Goal: Information Seeking & Learning: Learn about a topic

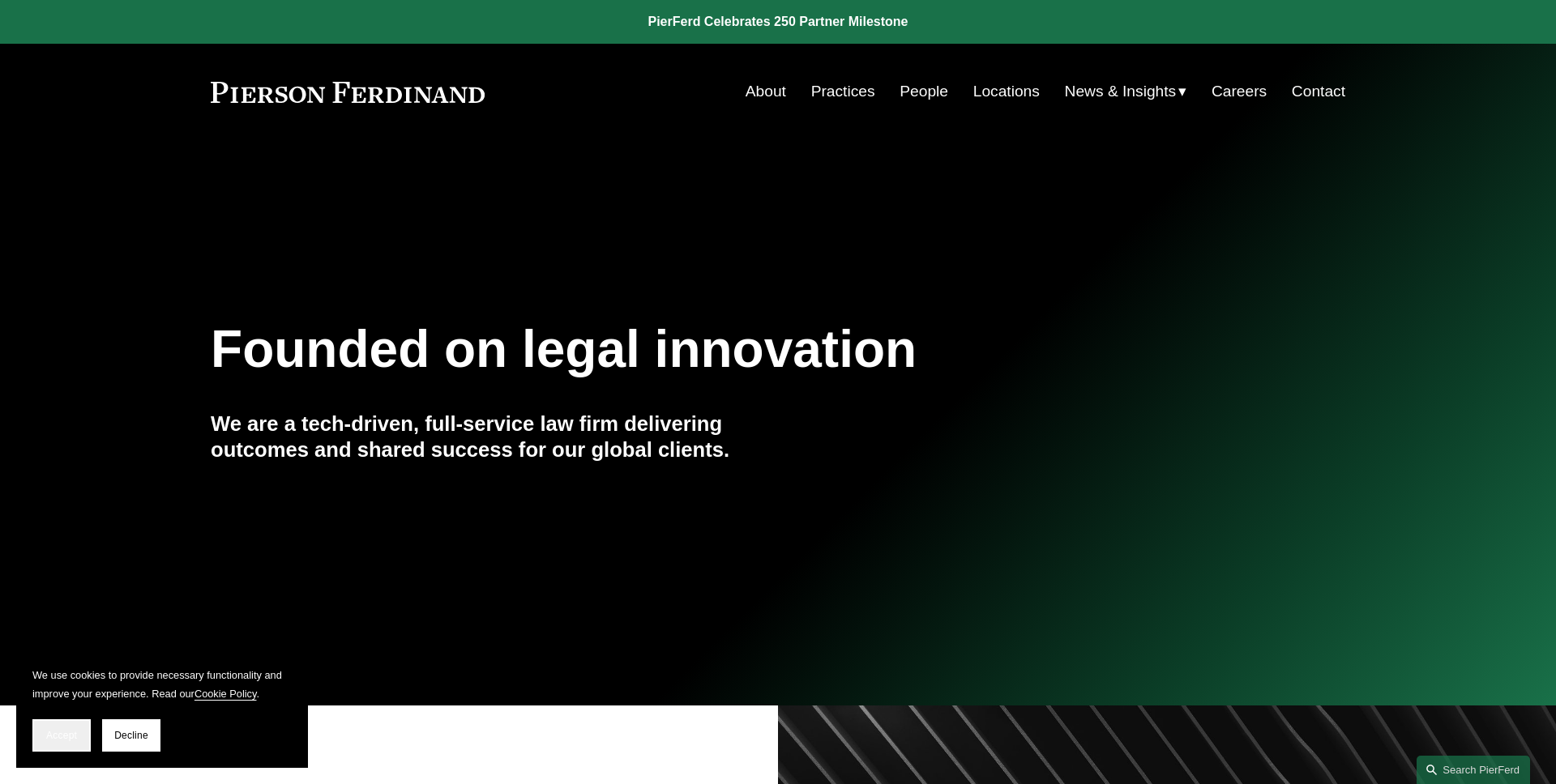
click at [69, 733] on span "Accept" at bounding box center [61, 735] width 31 height 11
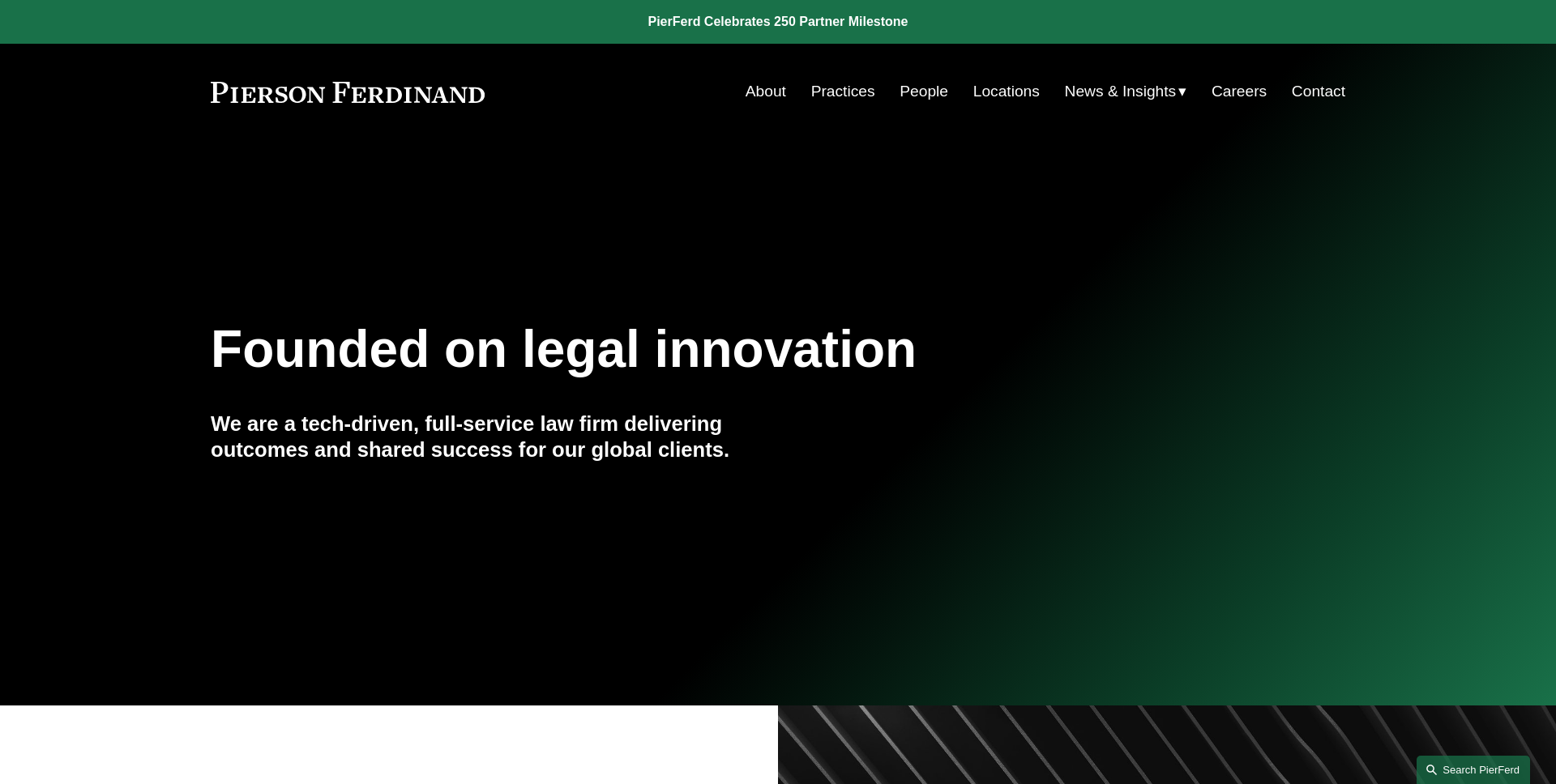
click at [1466, 771] on link "Search this site" at bounding box center [1473, 769] width 114 height 29
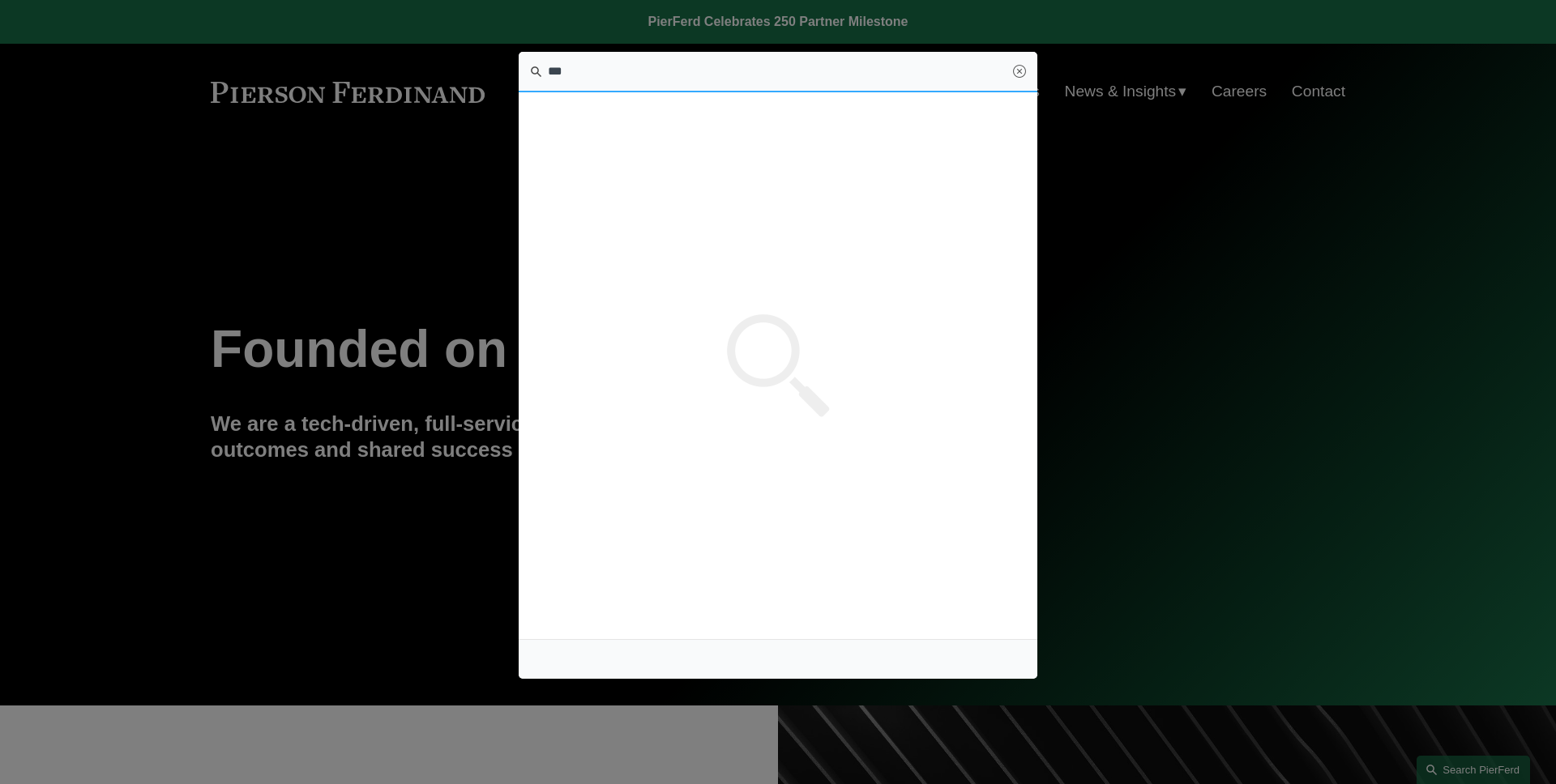
type input "****"
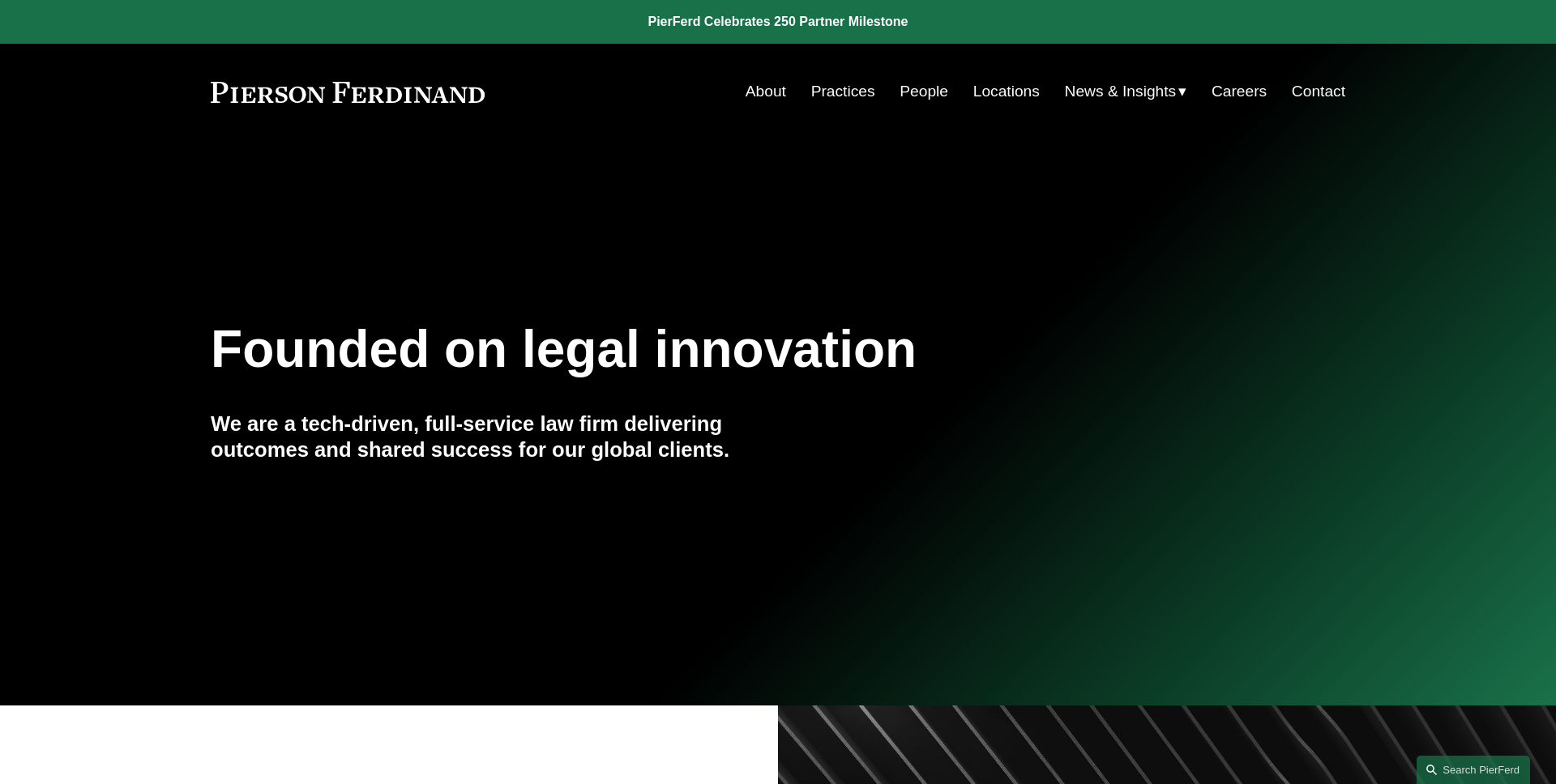
click at [946, 94] on nav "About Practices People Locations News & Insights News Insights Blogs Careers Co…" at bounding box center [1045, 91] width 599 height 31
click at [923, 94] on link "People" at bounding box center [923, 91] width 49 height 31
click at [923, 88] on link "People" at bounding box center [923, 91] width 49 height 31
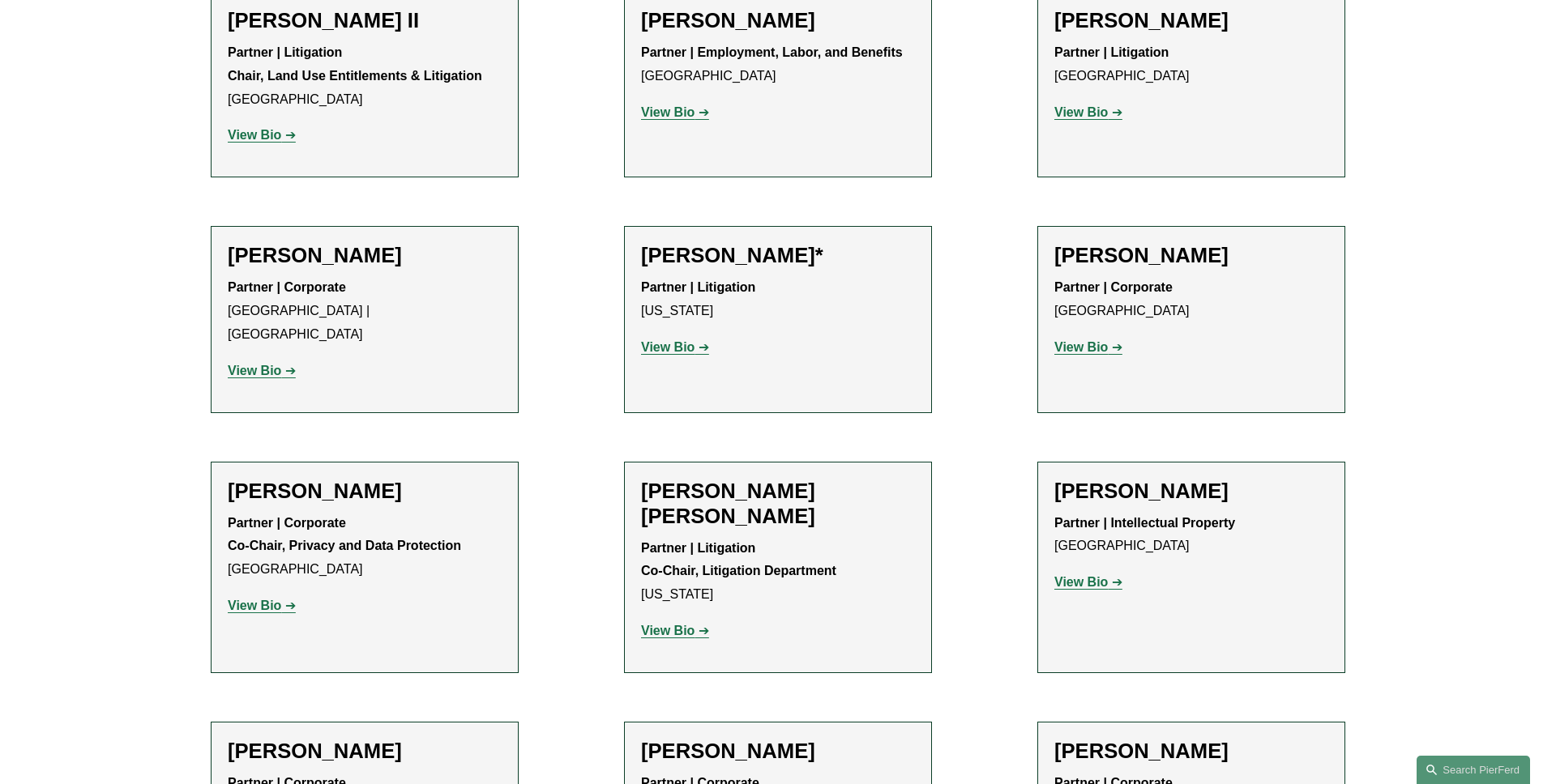
scroll to position [2081, 0]
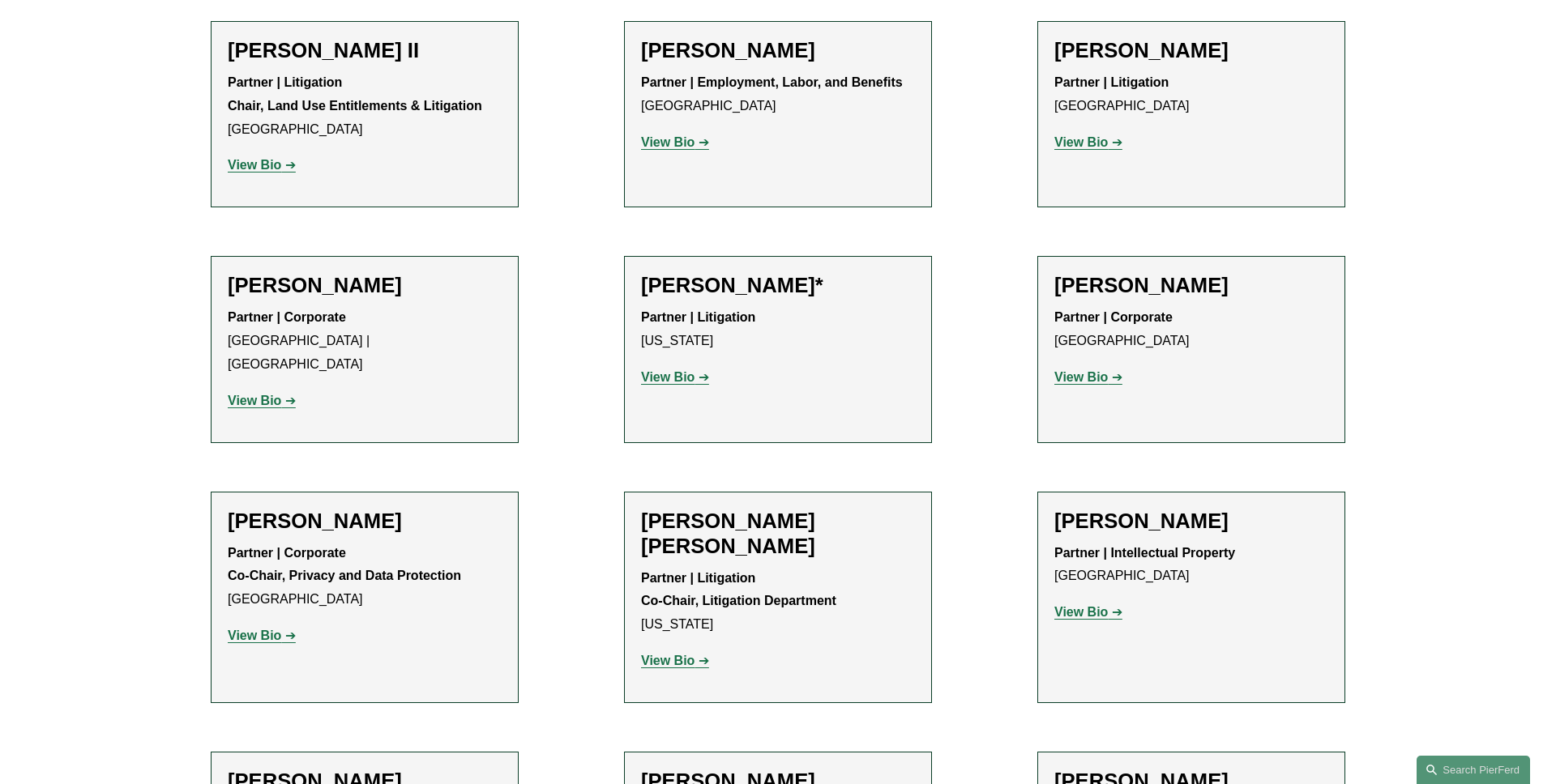
click at [696, 370] on link "View Bio" at bounding box center [674, 377] width 68 height 14
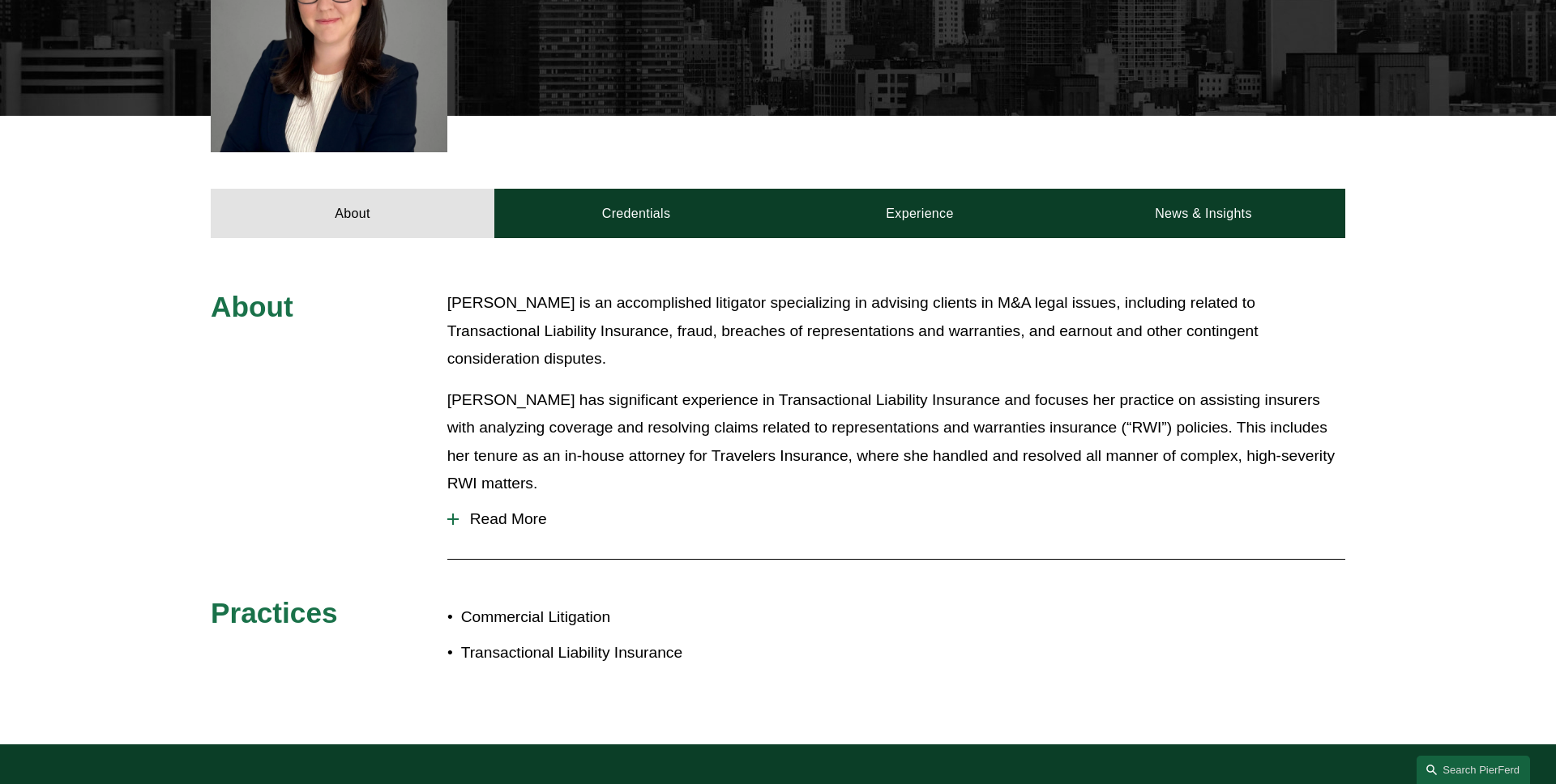
scroll to position [538, 0]
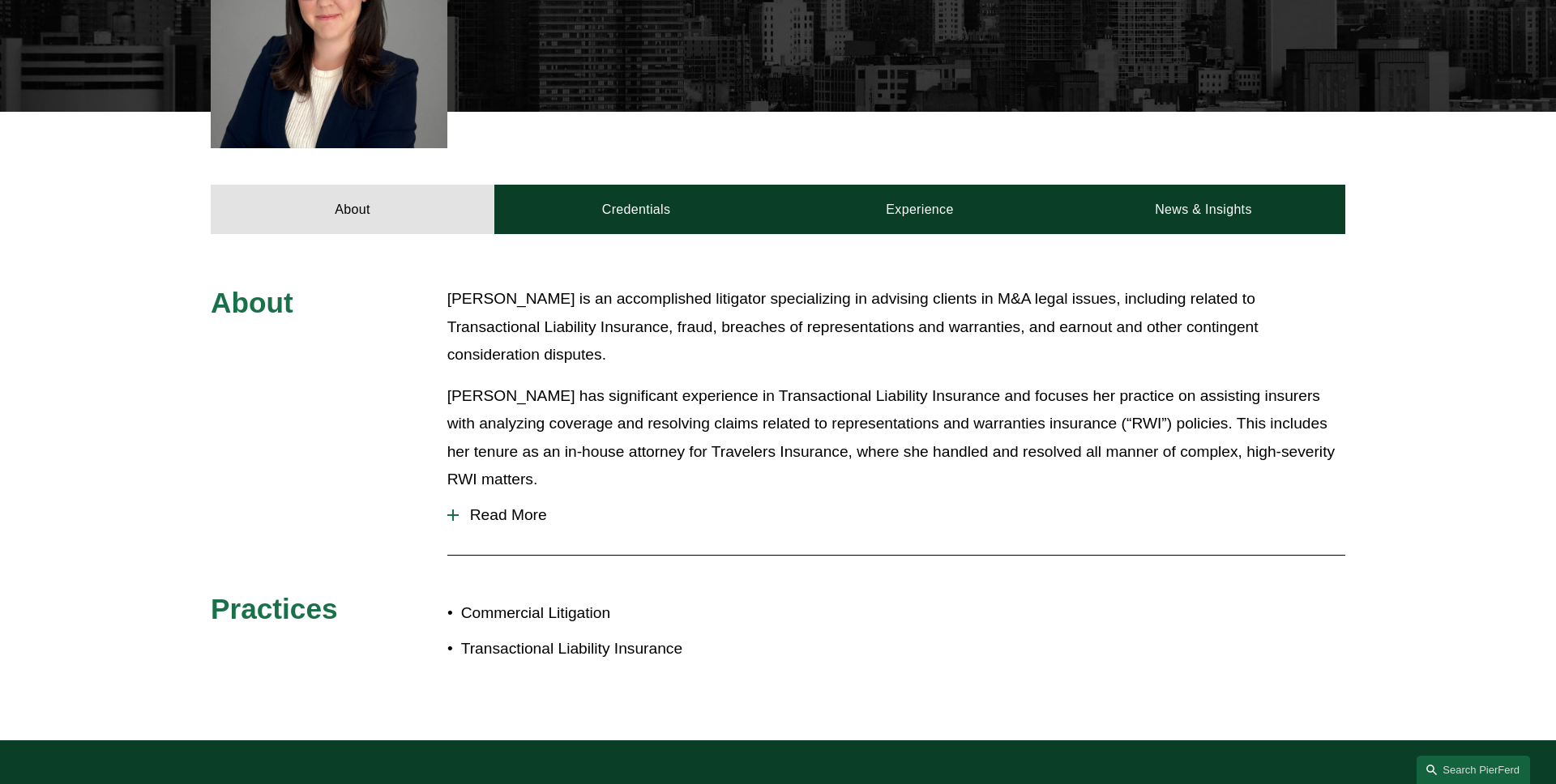
click at [524, 506] on span "Read More" at bounding box center [901, 515] width 886 height 18
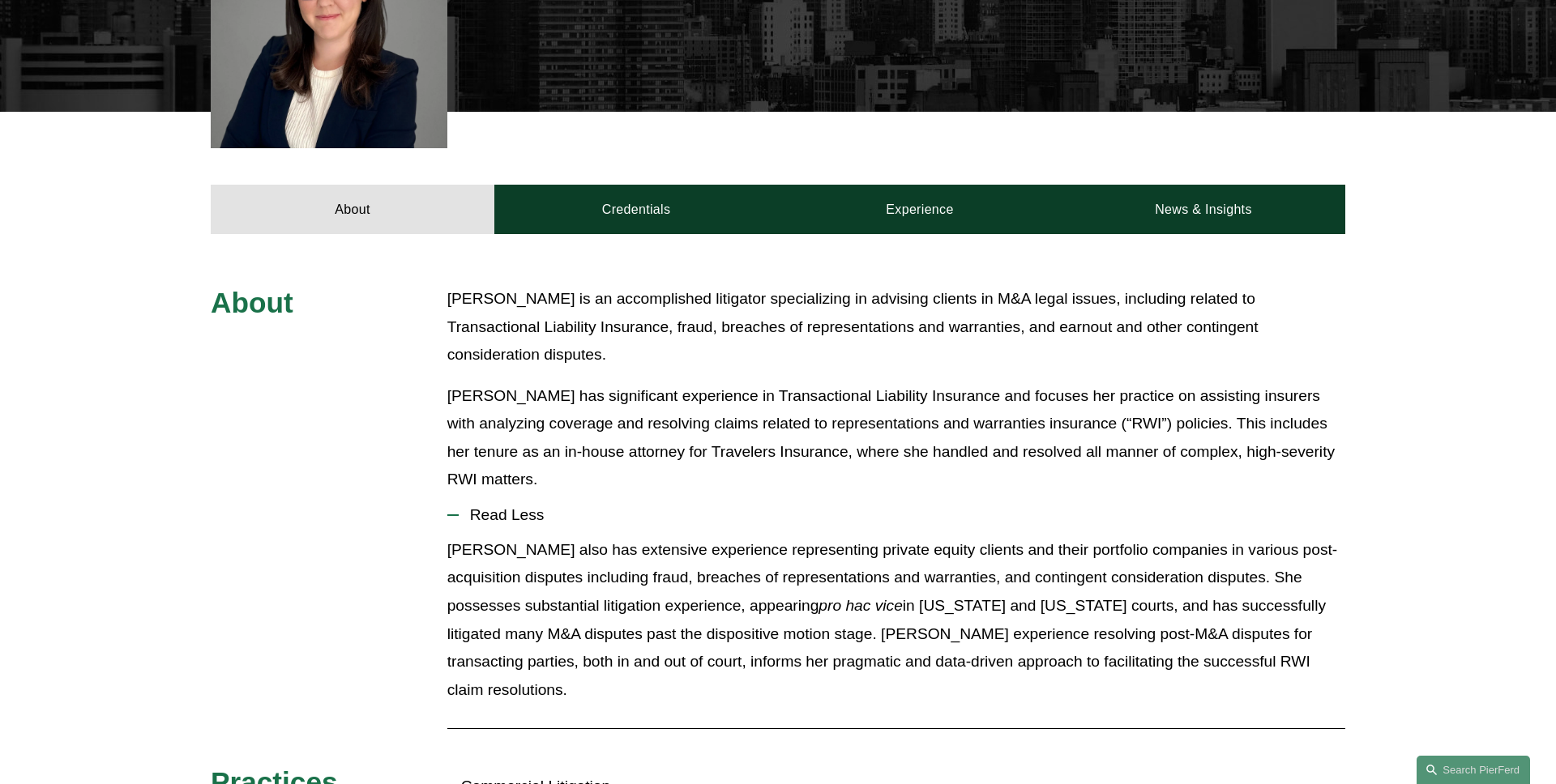
click at [490, 506] on span "Read Less" at bounding box center [901, 515] width 886 height 18
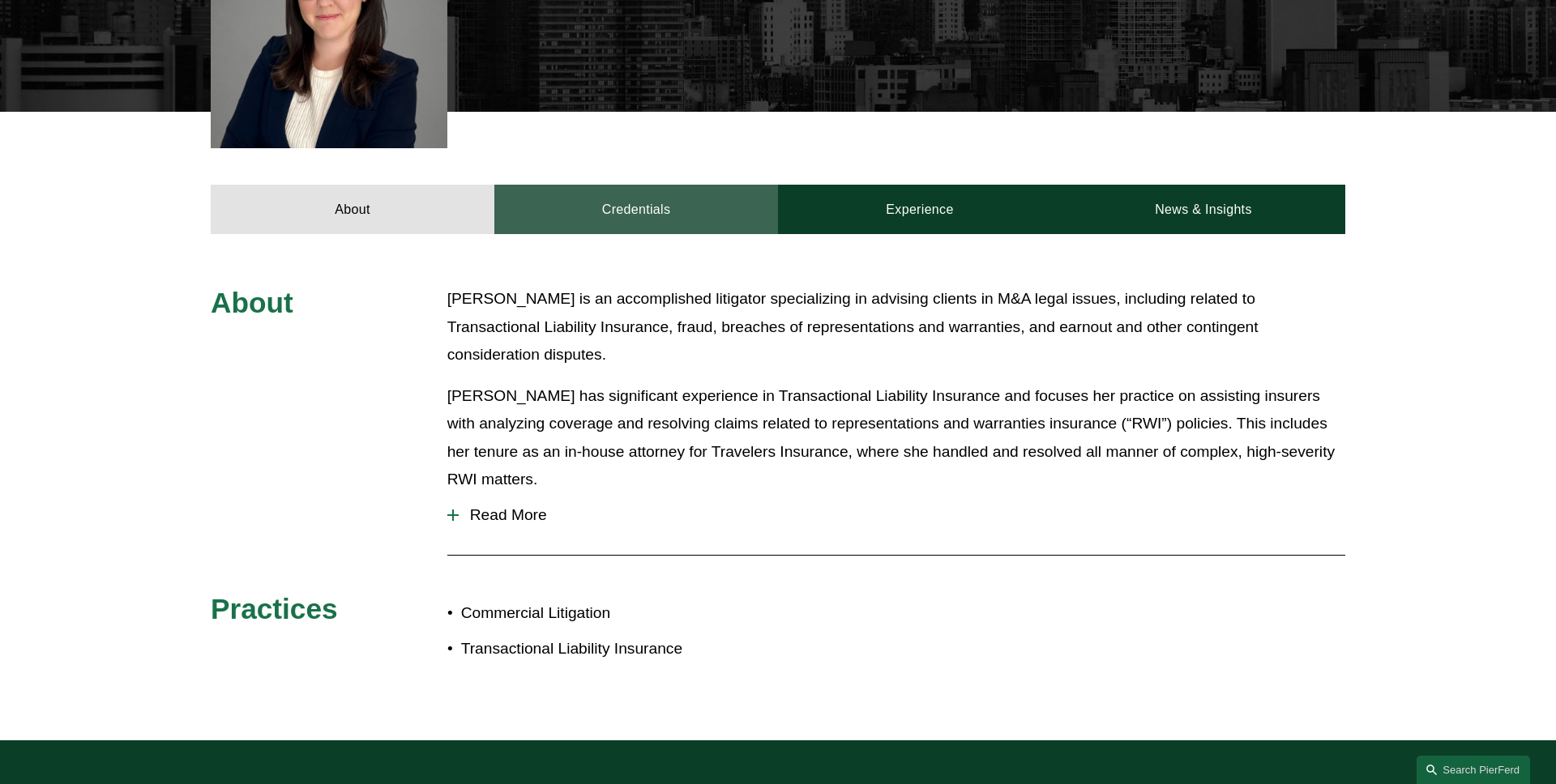
click at [608, 225] on link "Credentials" at bounding box center [636, 208] width 283 height 49
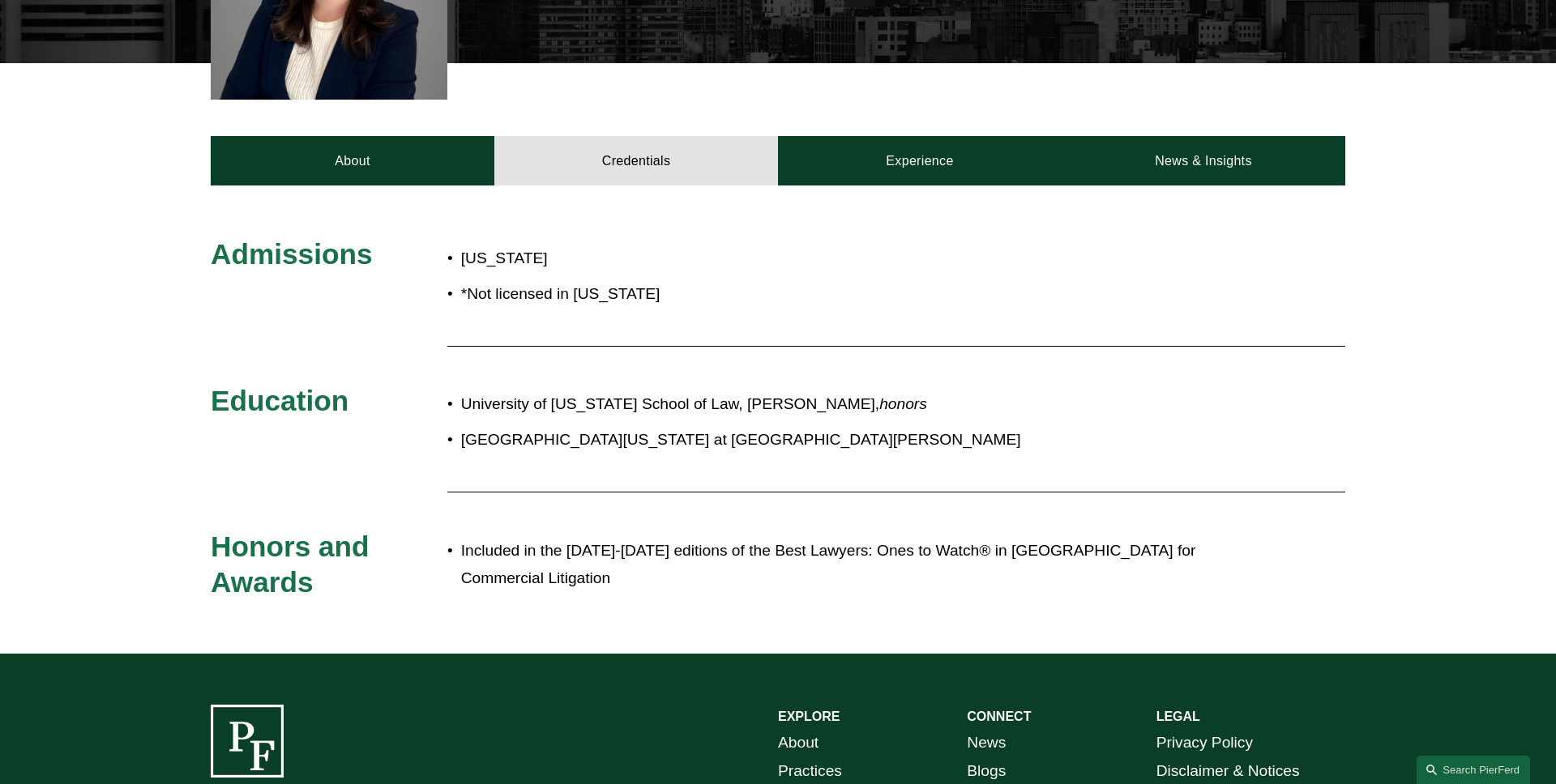
scroll to position [562, 0]
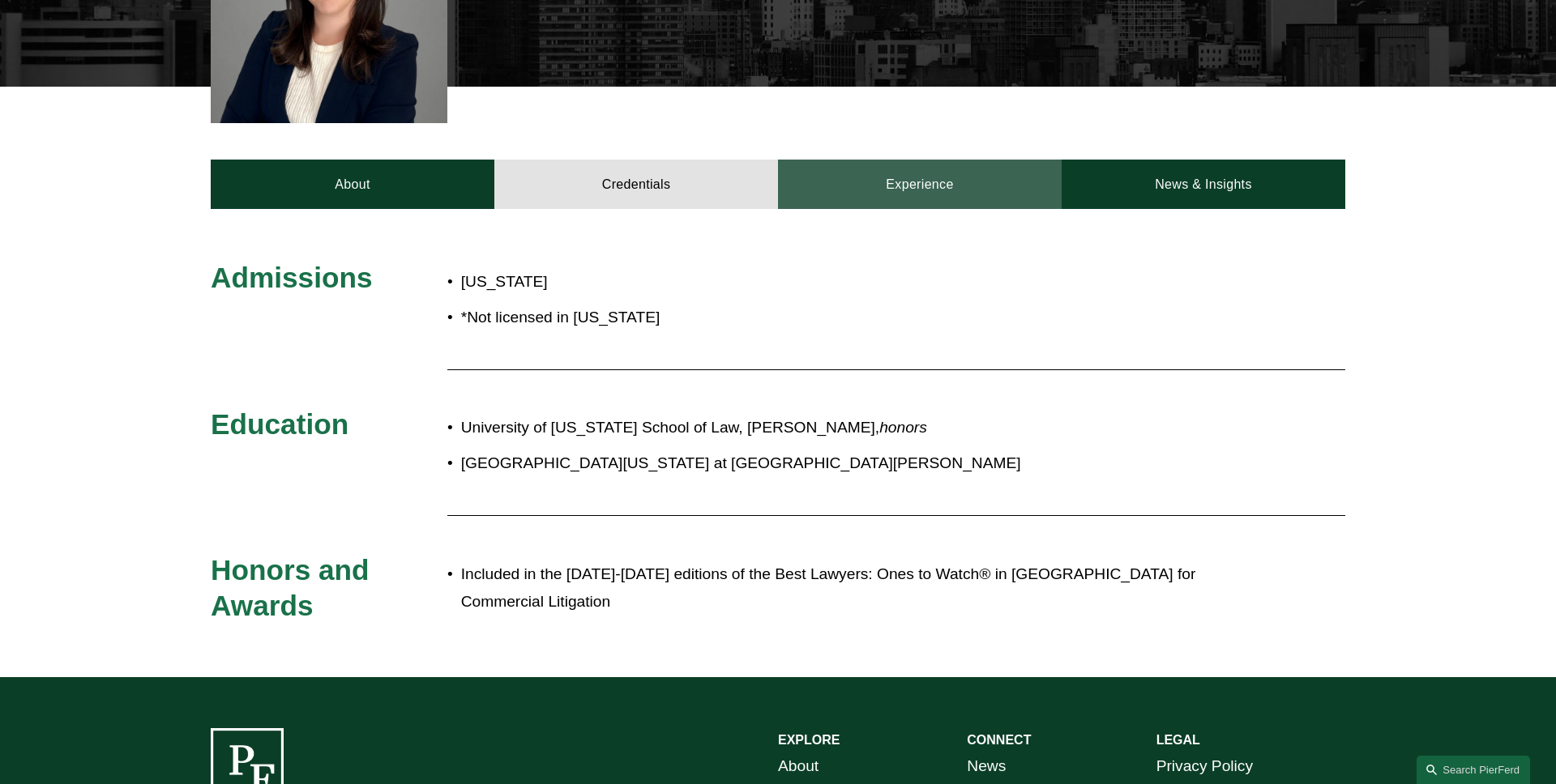
click at [904, 193] on link "Experience" at bounding box center [919, 183] width 283 height 49
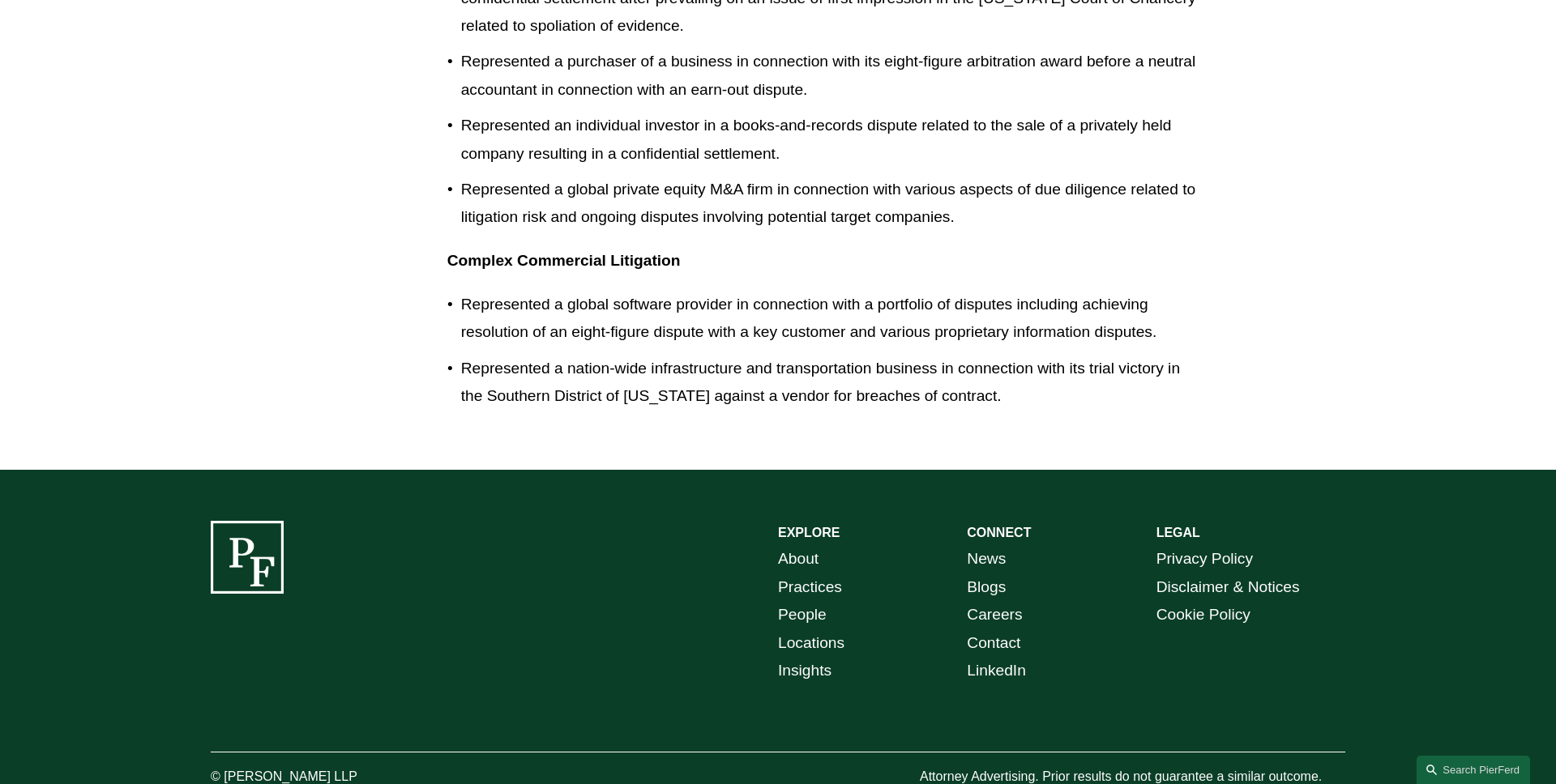
scroll to position [1283, 0]
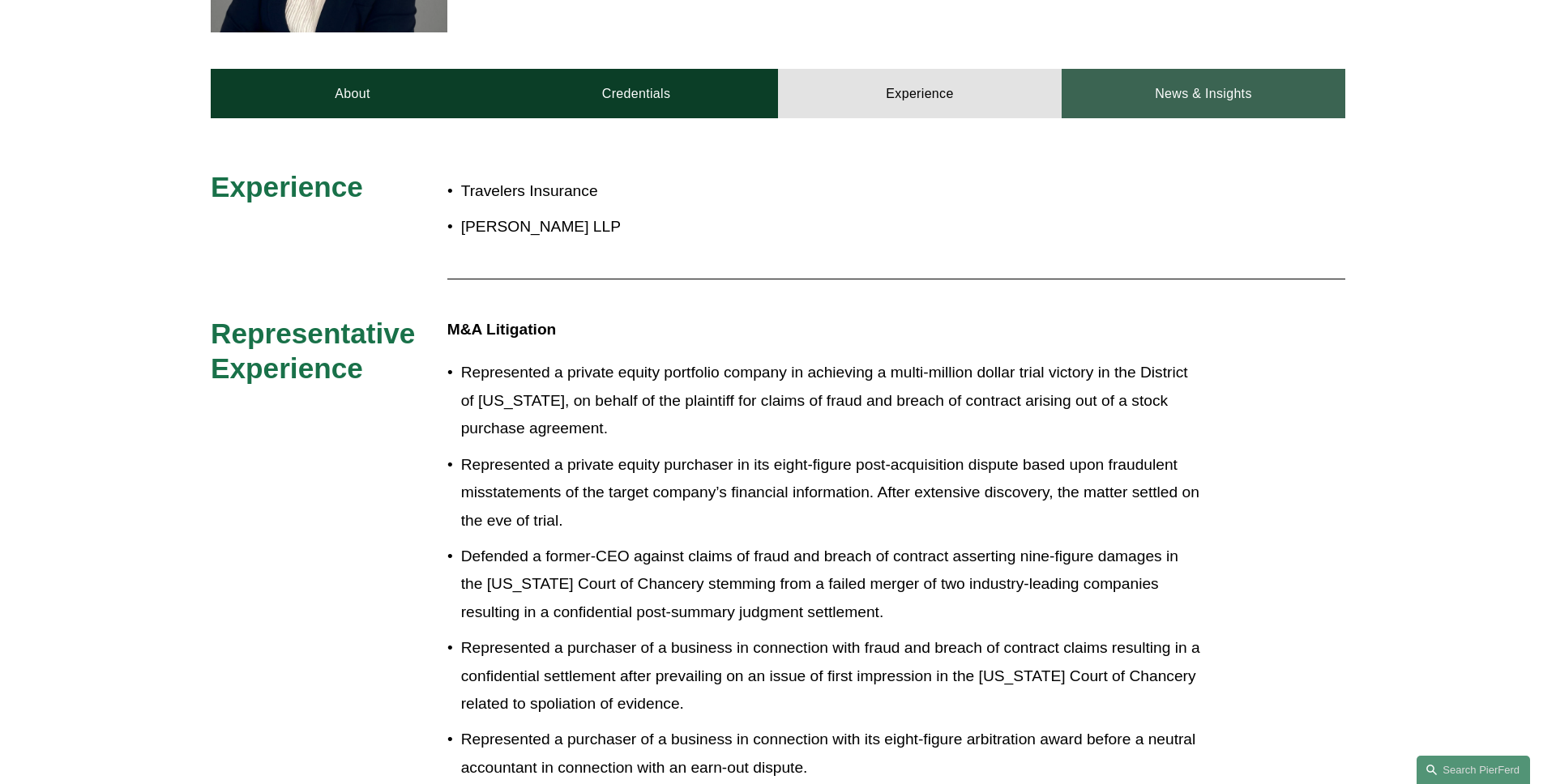
click at [1182, 100] on link "News & Insights" at bounding box center [1203, 93] width 283 height 49
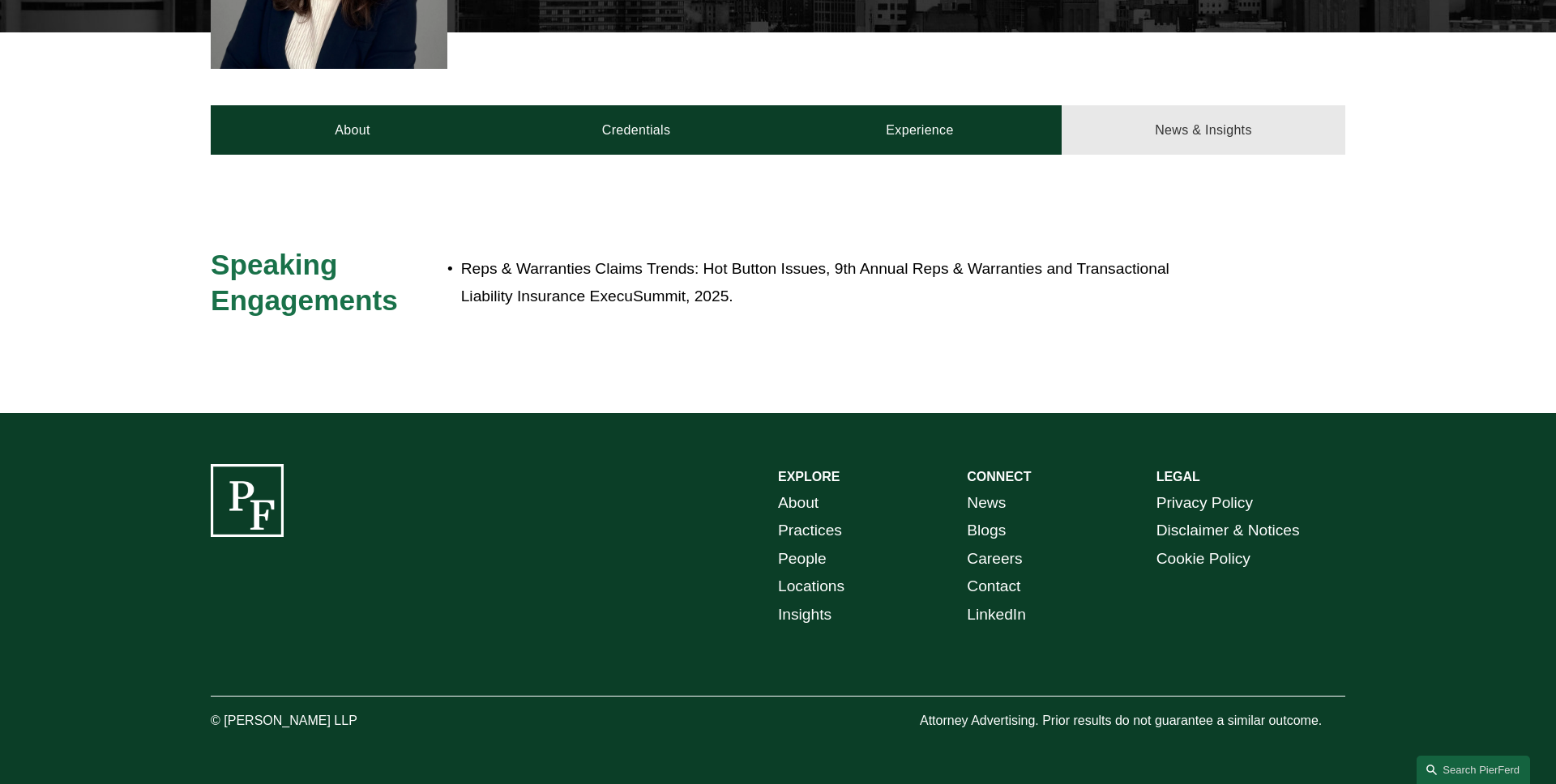
scroll to position [617, 0]
click at [205, 194] on div at bounding box center [778, 283] width 1556 height 258
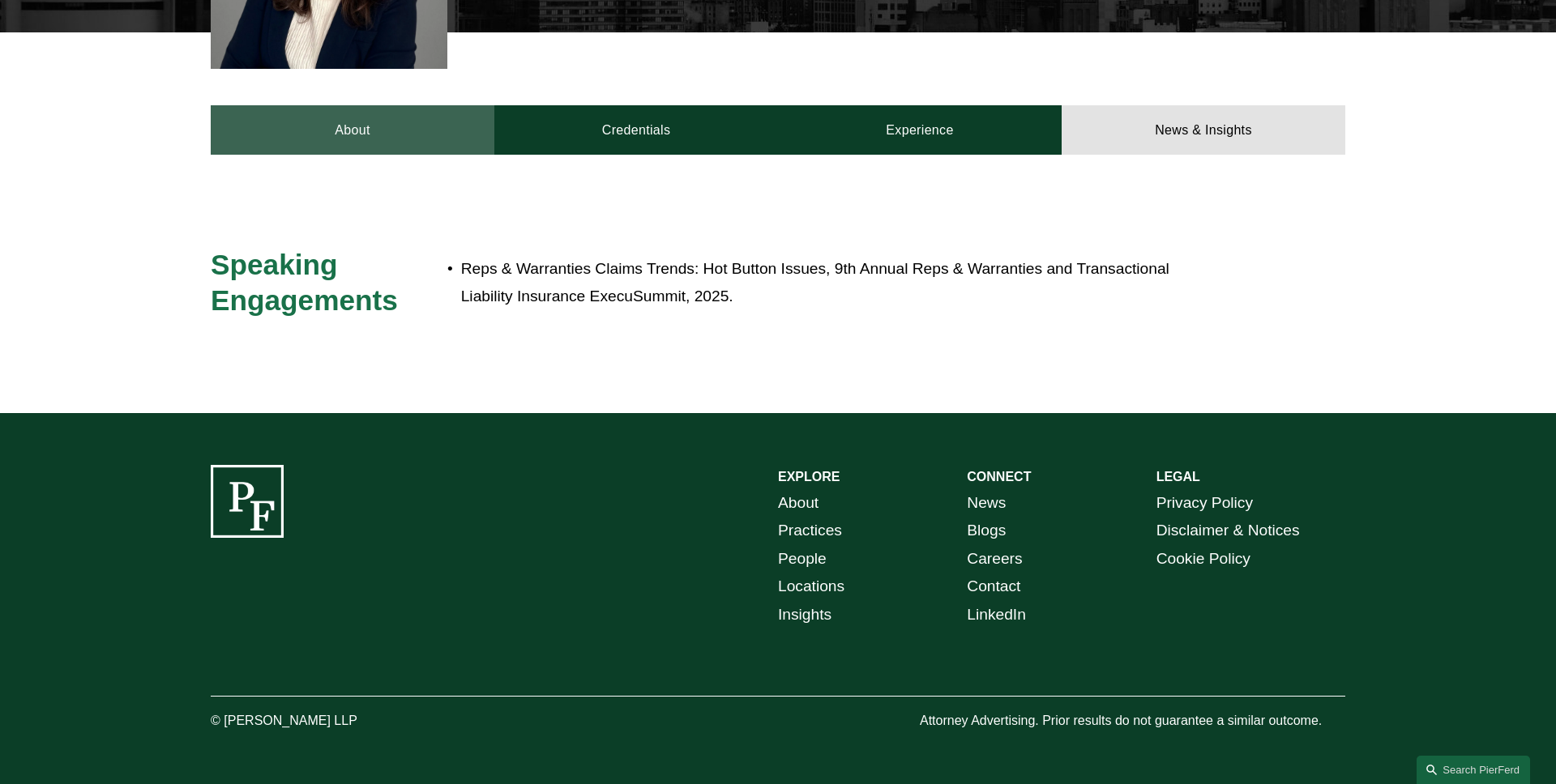
click at [240, 149] on link "About" at bounding box center [353, 129] width 283 height 49
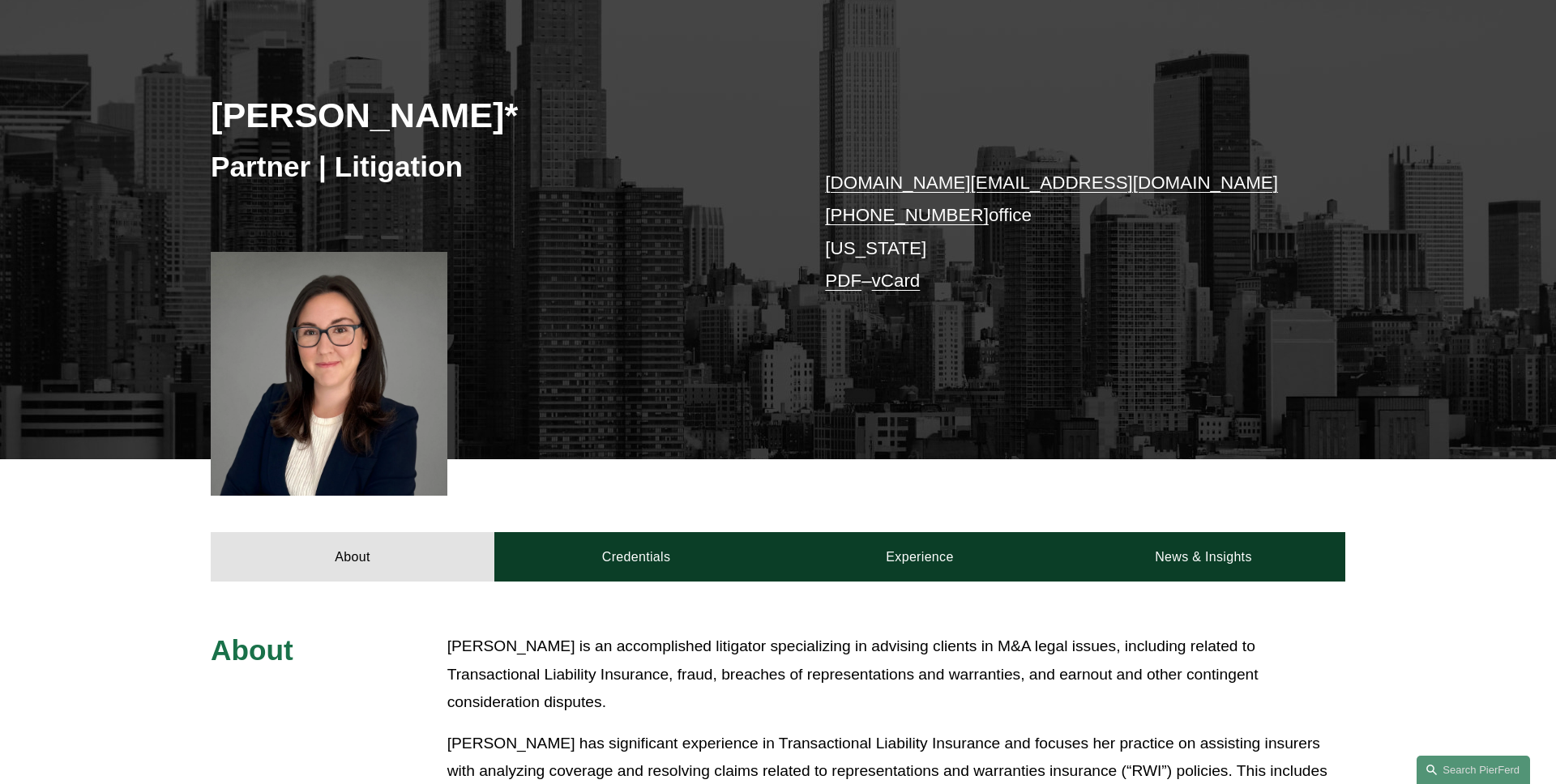
scroll to position [0, 0]
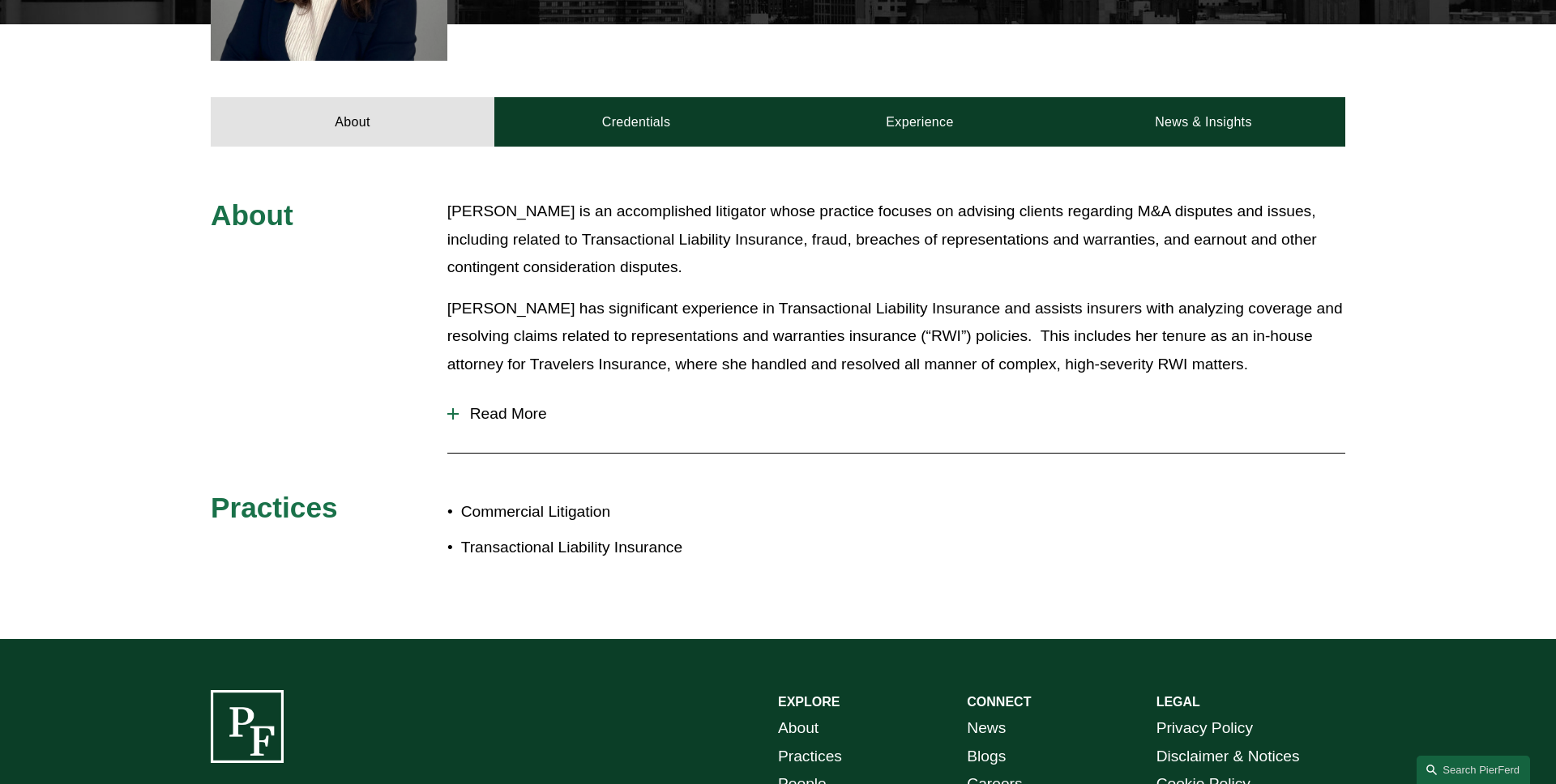
scroll to position [629, 0]
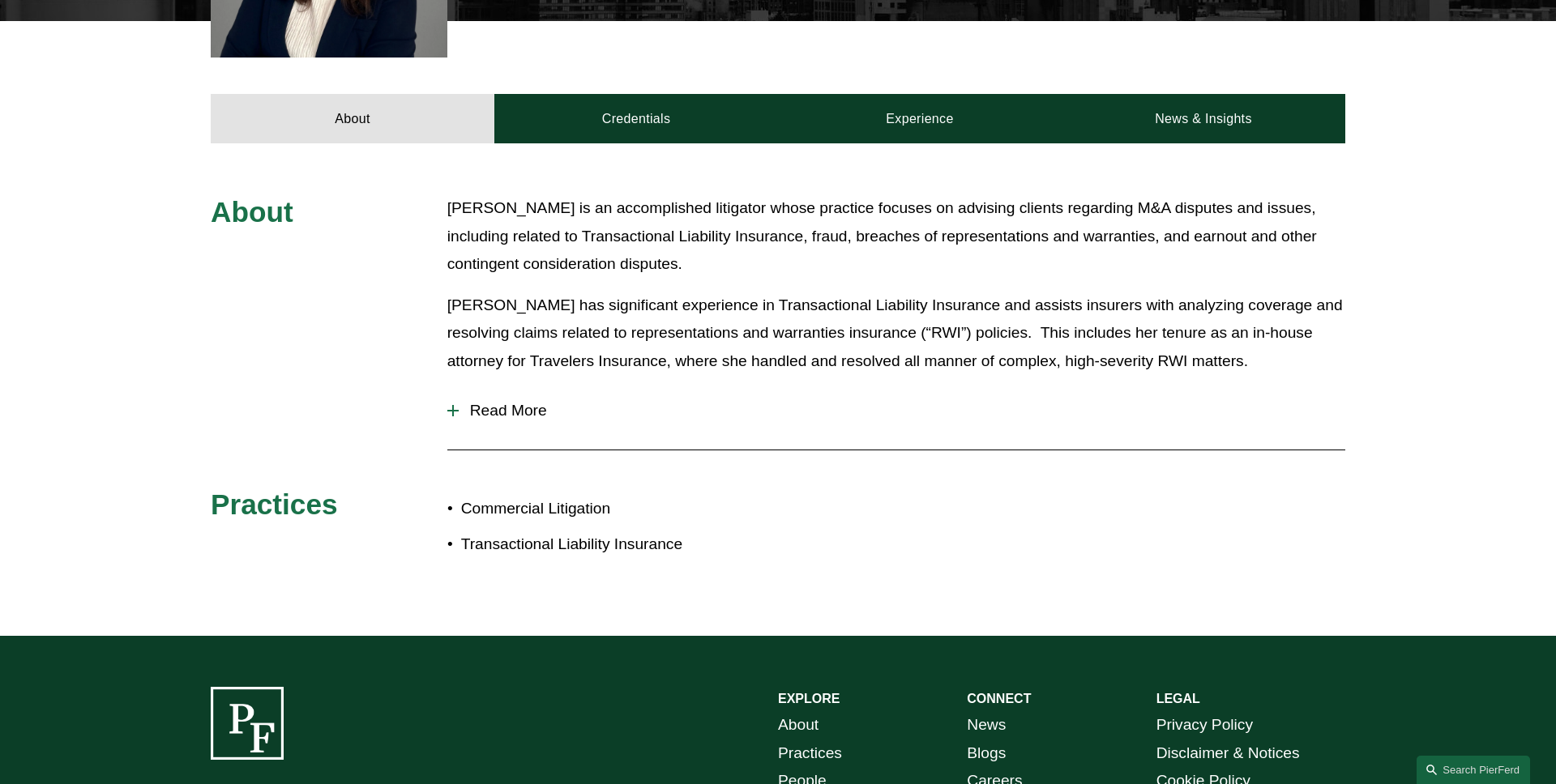
click at [493, 417] on span "Read More" at bounding box center [901, 411] width 886 height 18
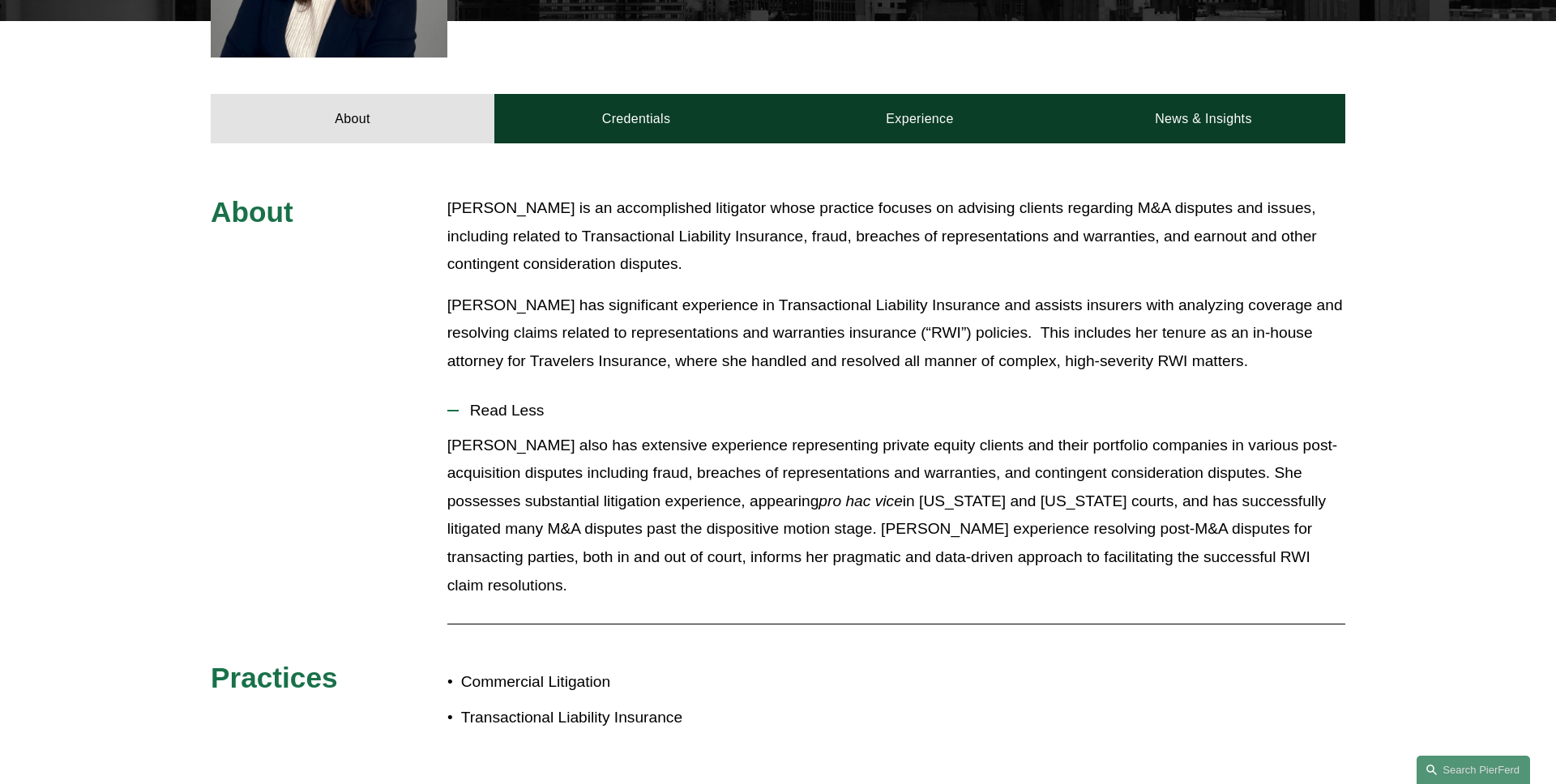
click at [528, 407] on span "Read Less" at bounding box center [901, 411] width 886 height 18
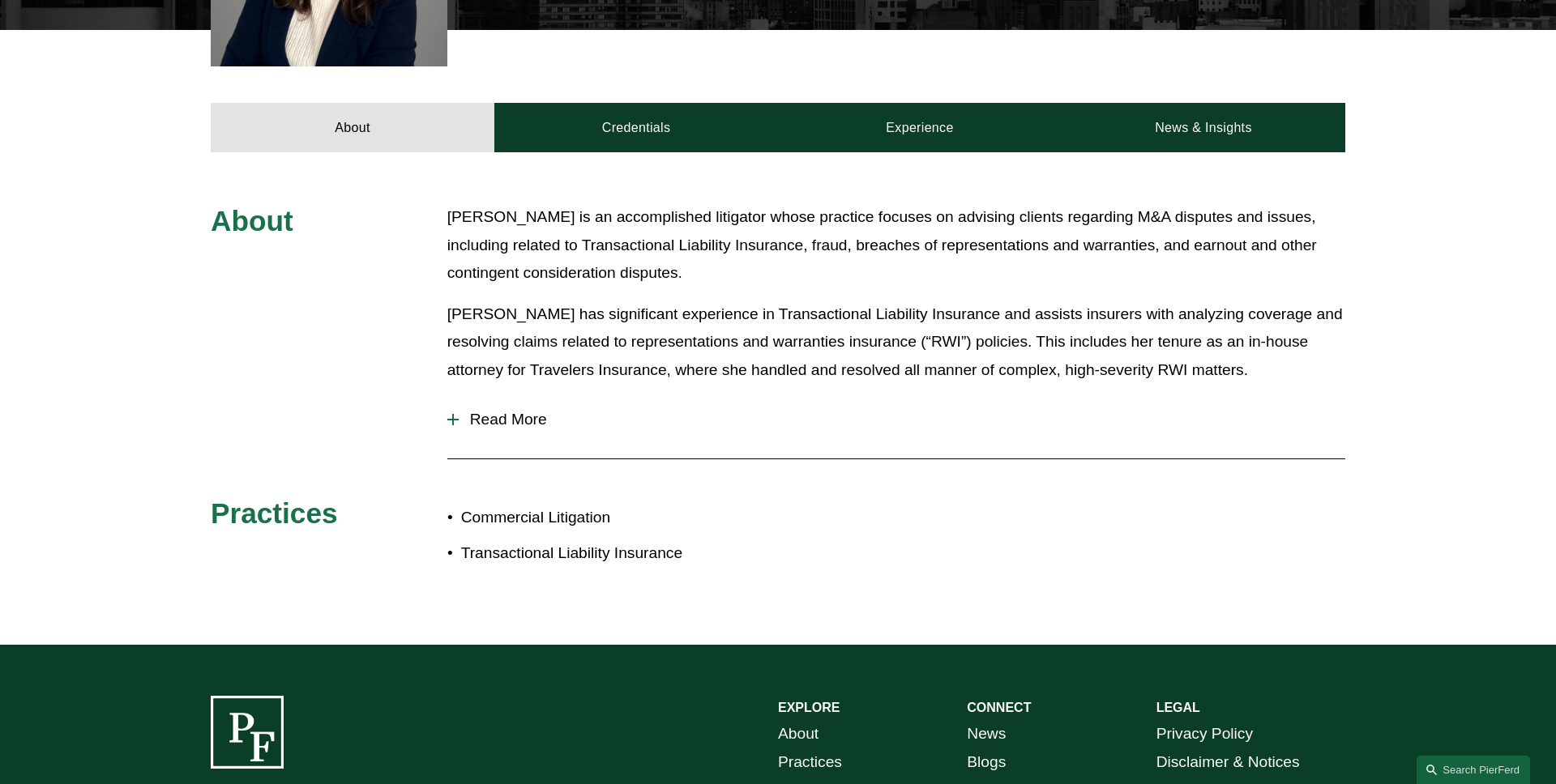
scroll to position [629, 0]
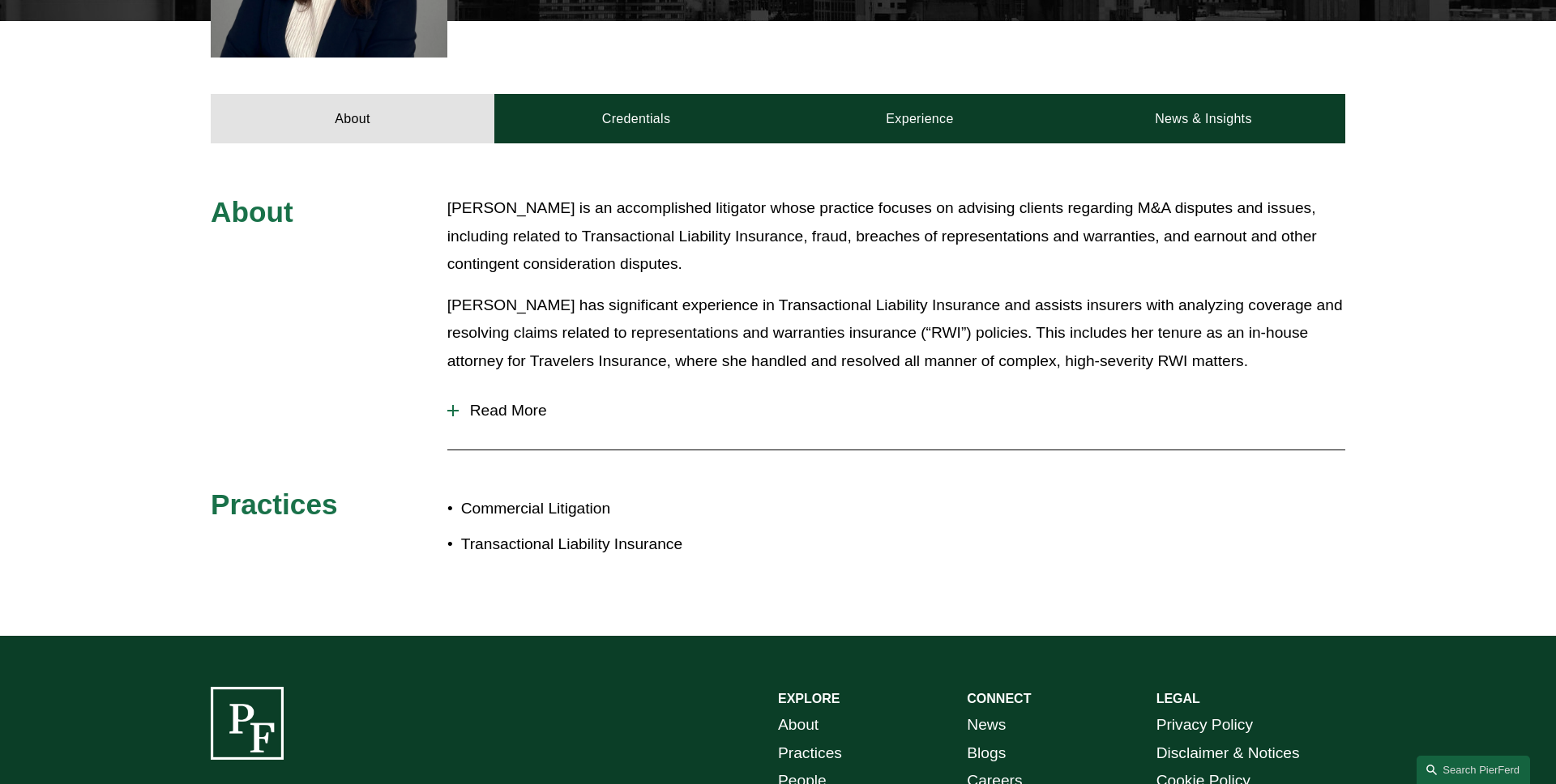
click at [511, 414] on span "Read More" at bounding box center [901, 411] width 886 height 18
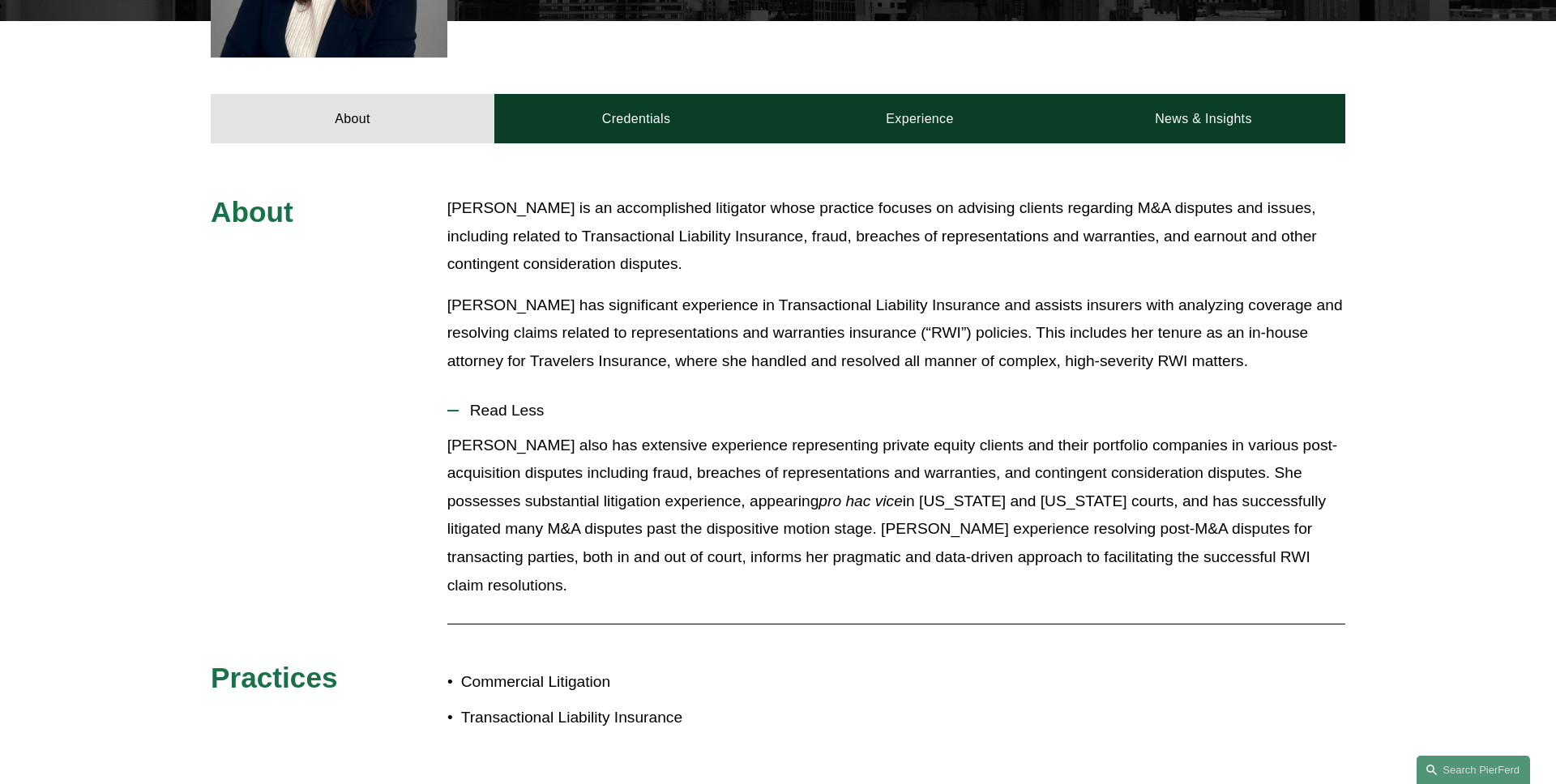
click at [511, 414] on span "Read Less" at bounding box center [901, 411] width 886 height 18
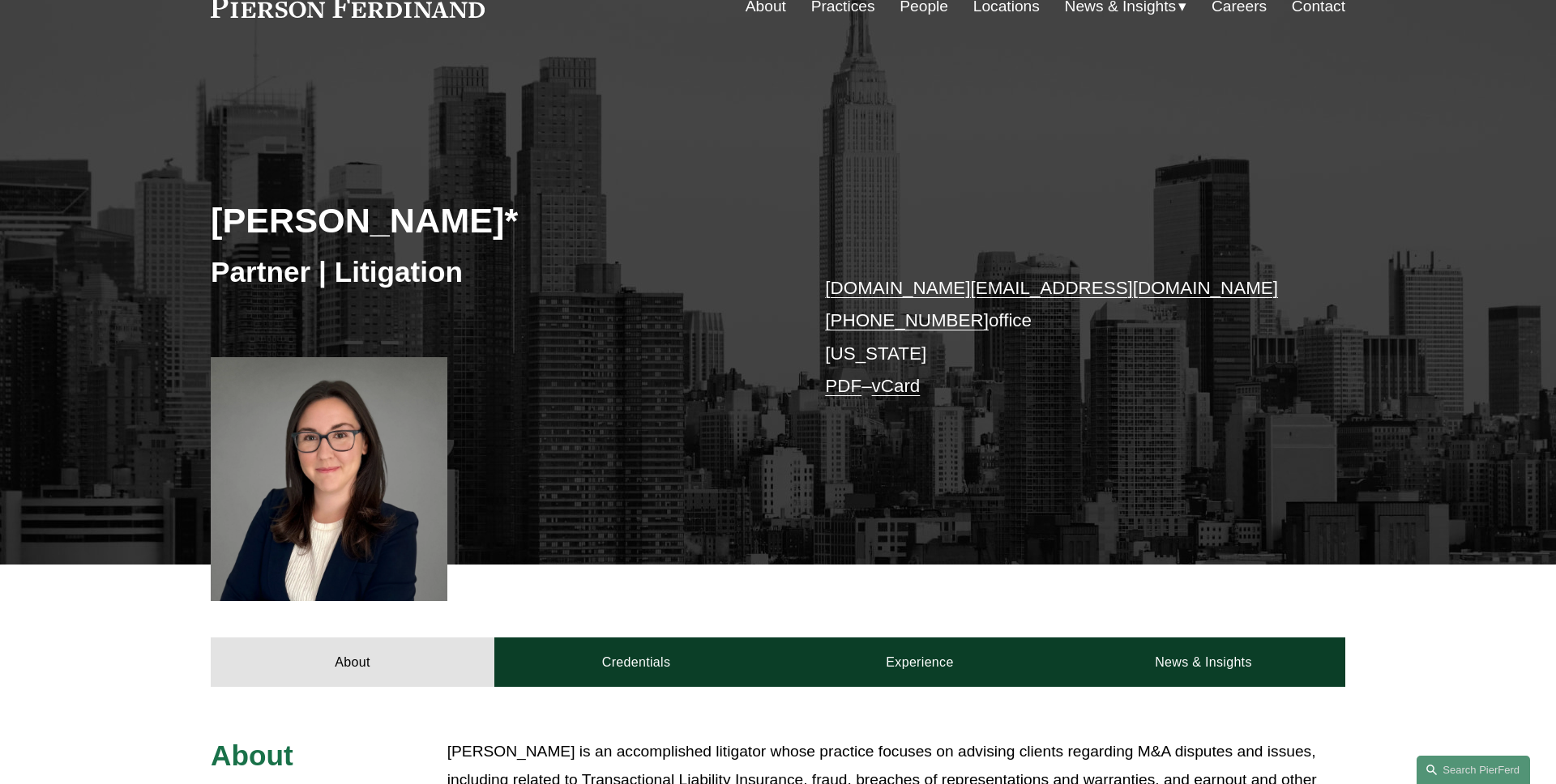
scroll to position [0, 0]
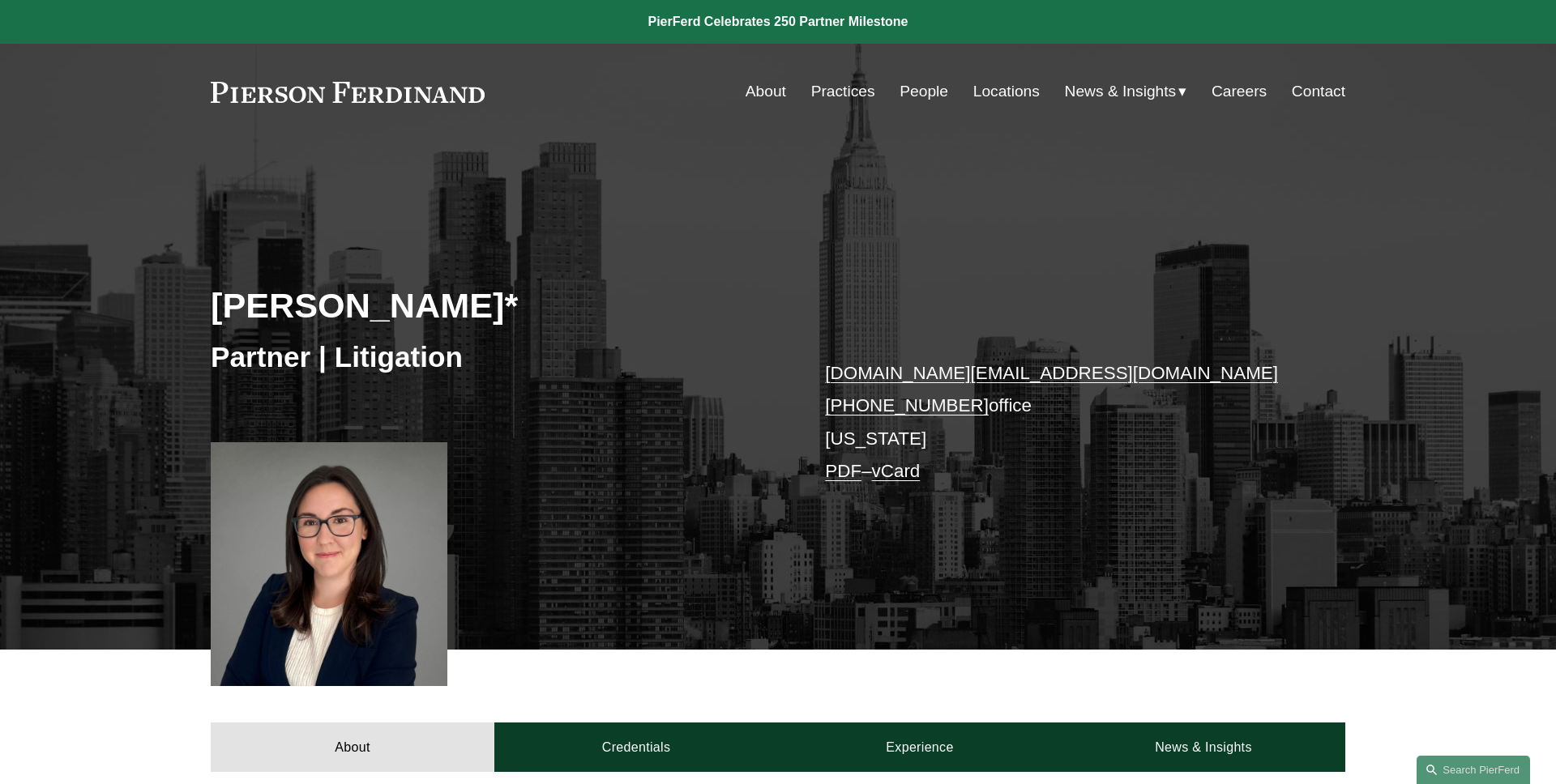
click at [845, 474] on link "PDF" at bounding box center [843, 470] width 37 height 20
